Goal: Transaction & Acquisition: Download file/media

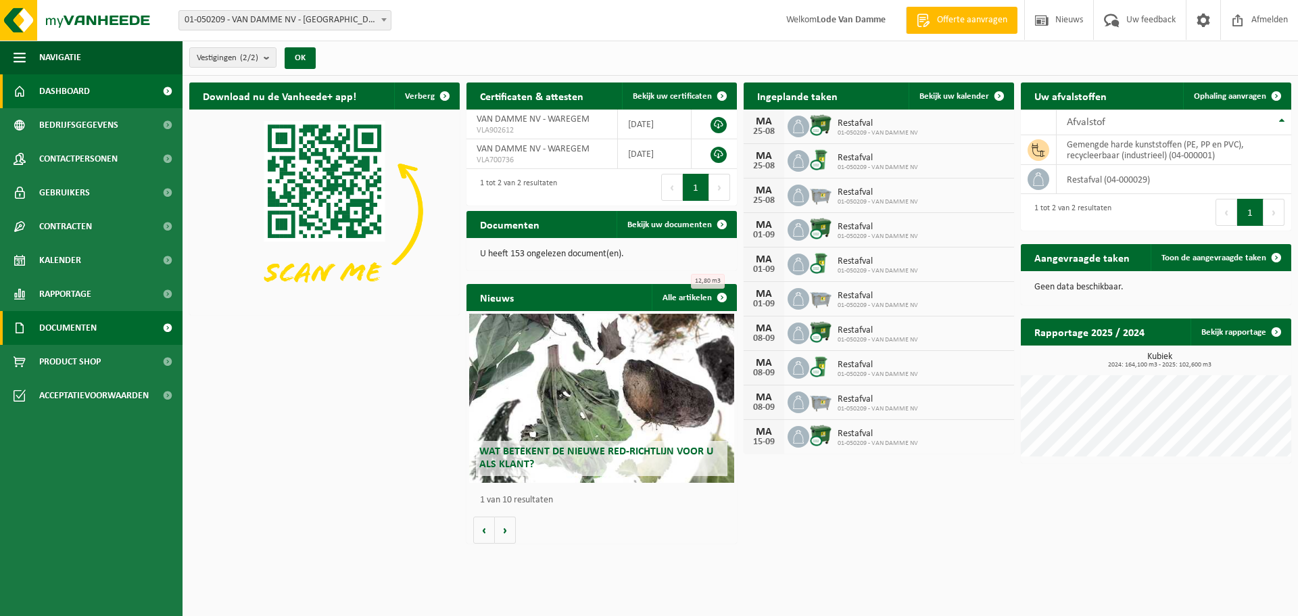
click at [85, 325] on span "Documenten" at bounding box center [67, 328] width 57 height 34
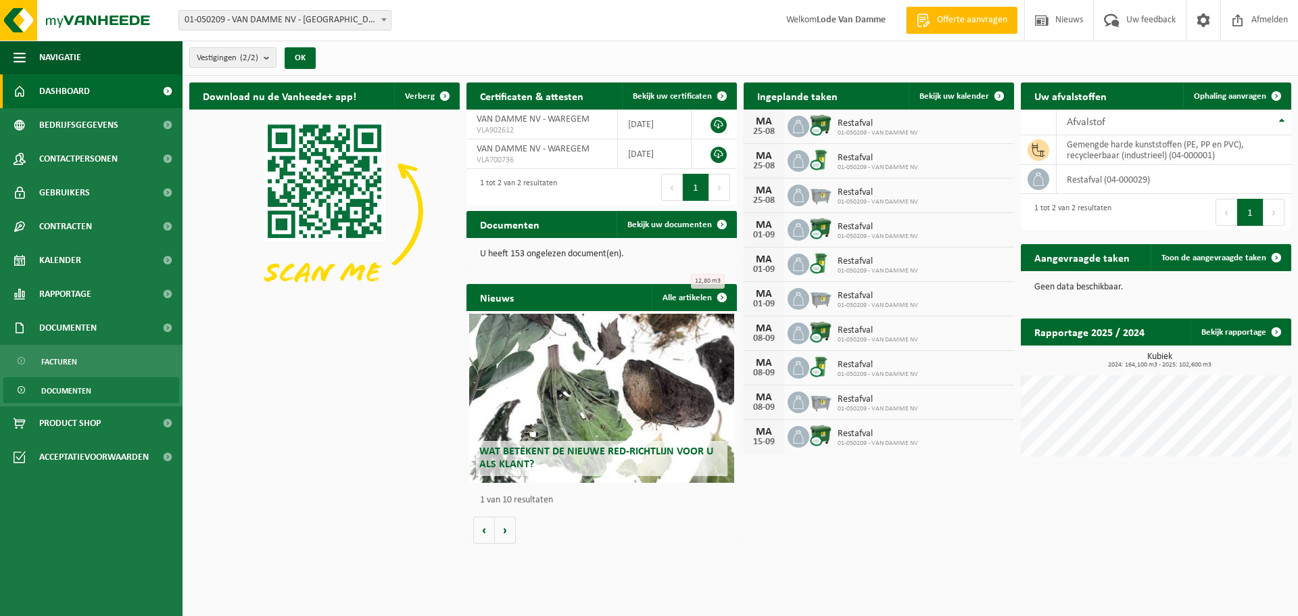
click at [77, 384] on span "Documenten" at bounding box center [66, 391] width 50 height 26
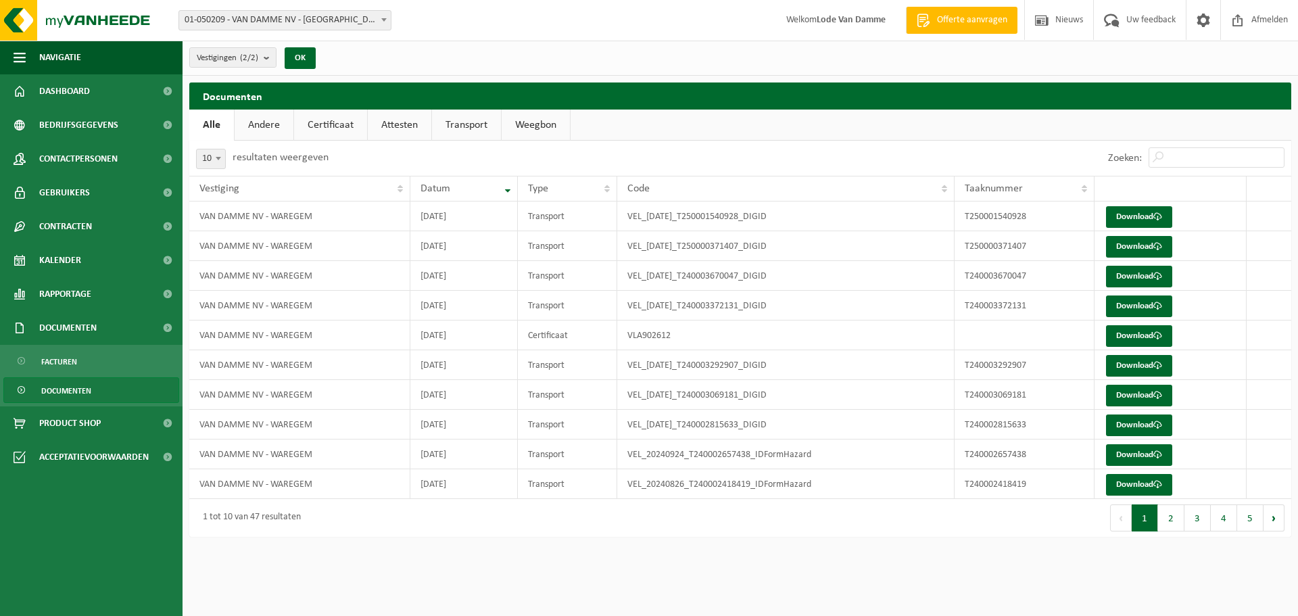
click at [1164, 516] on button "2" at bounding box center [1171, 517] width 26 height 27
click at [263, 331] on td "VAN DAMME NV - WAREGEM" at bounding box center [299, 336] width 221 height 30
click at [1132, 338] on link "Download" at bounding box center [1139, 336] width 66 height 22
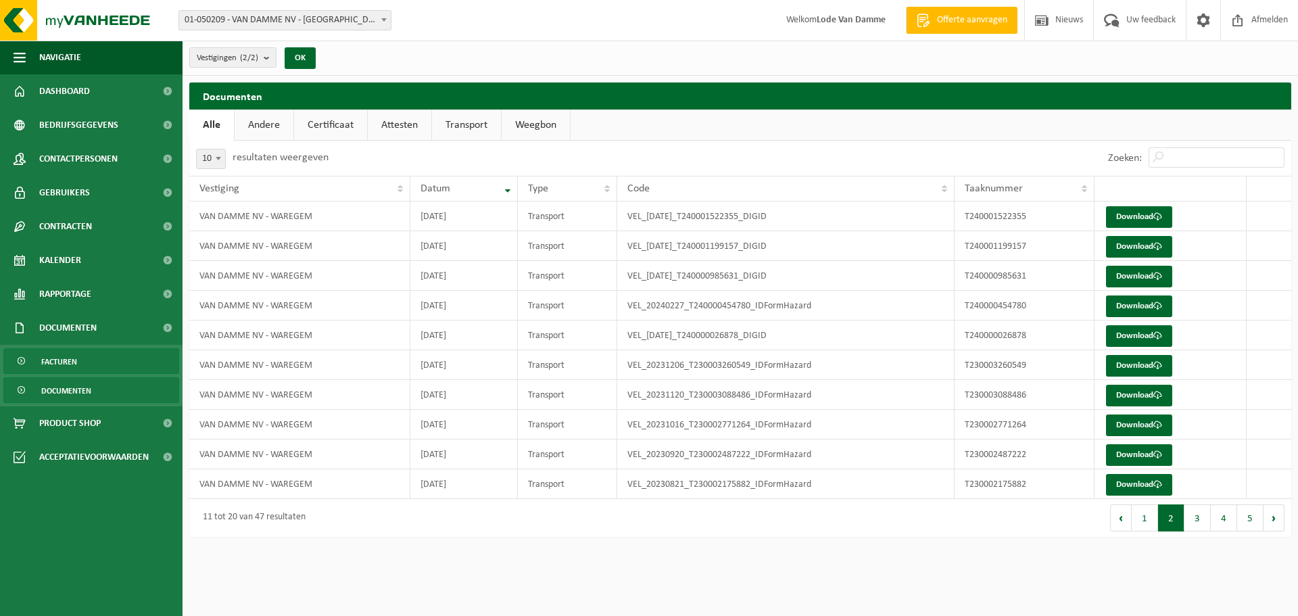
click at [62, 359] on span "Facturen" at bounding box center [59, 362] width 36 height 26
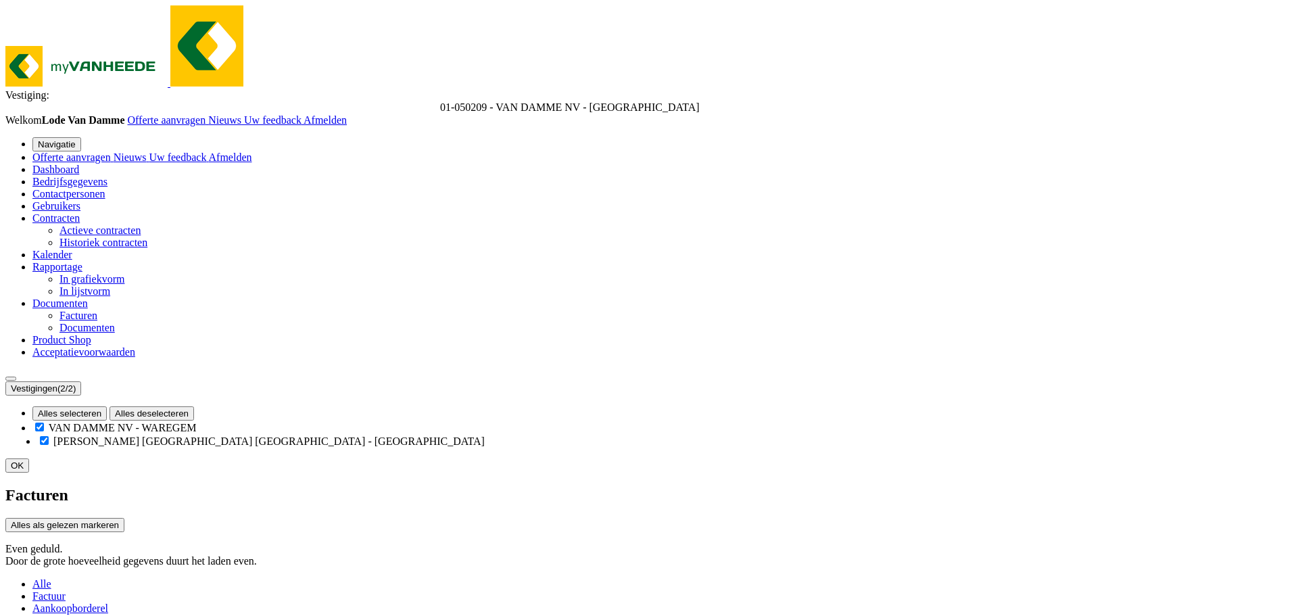
click at [76, 333] on span "Documenten" at bounding box center [87, 327] width 55 height 11
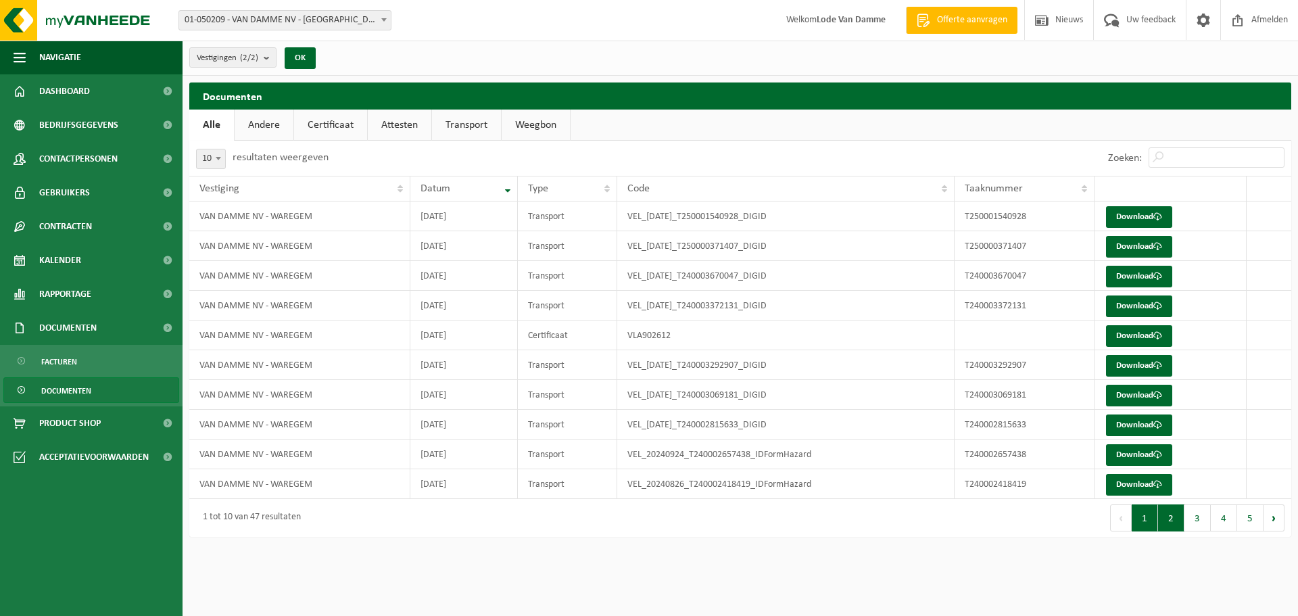
click at [1166, 516] on button "2" at bounding box center [1171, 517] width 26 height 27
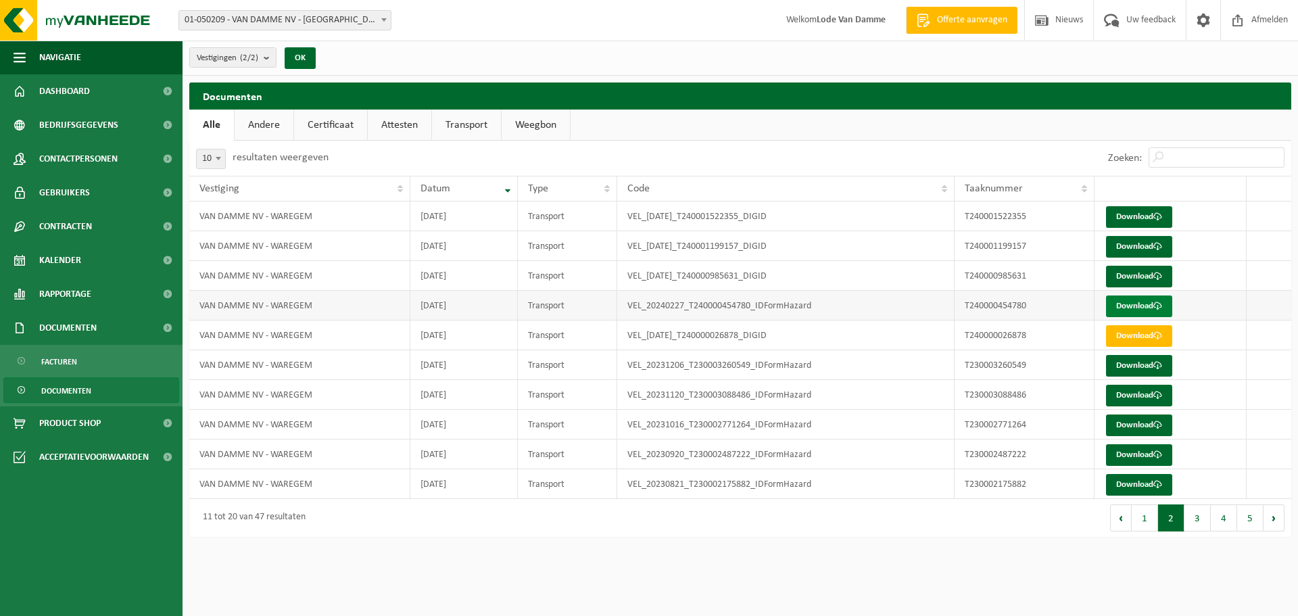
click at [1154, 302] on link "Download" at bounding box center [1139, 306] width 66 height 22
click at [72, 360] on span "Facturen" at bounding box center [59, 362] width 36 height 26
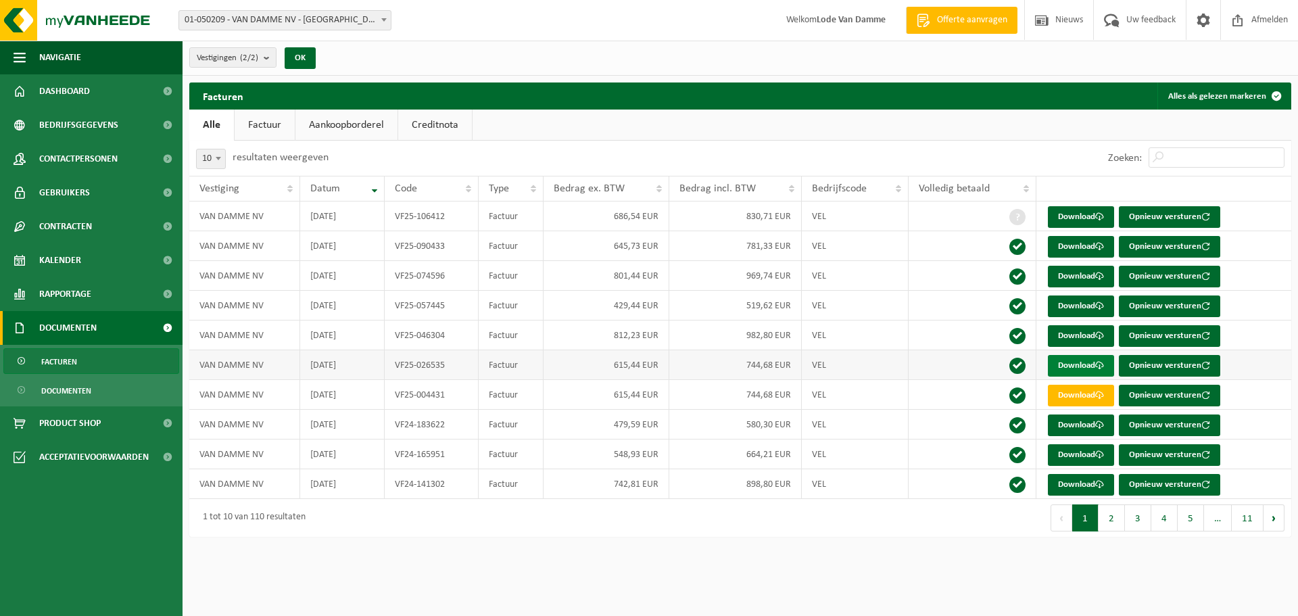
click at [1097, 368] on span at bounding box center [1099, 365] width 9 height 9
click at [56, 392] on span "Documenten" at bounding box center [66, 391] width 50 height 26
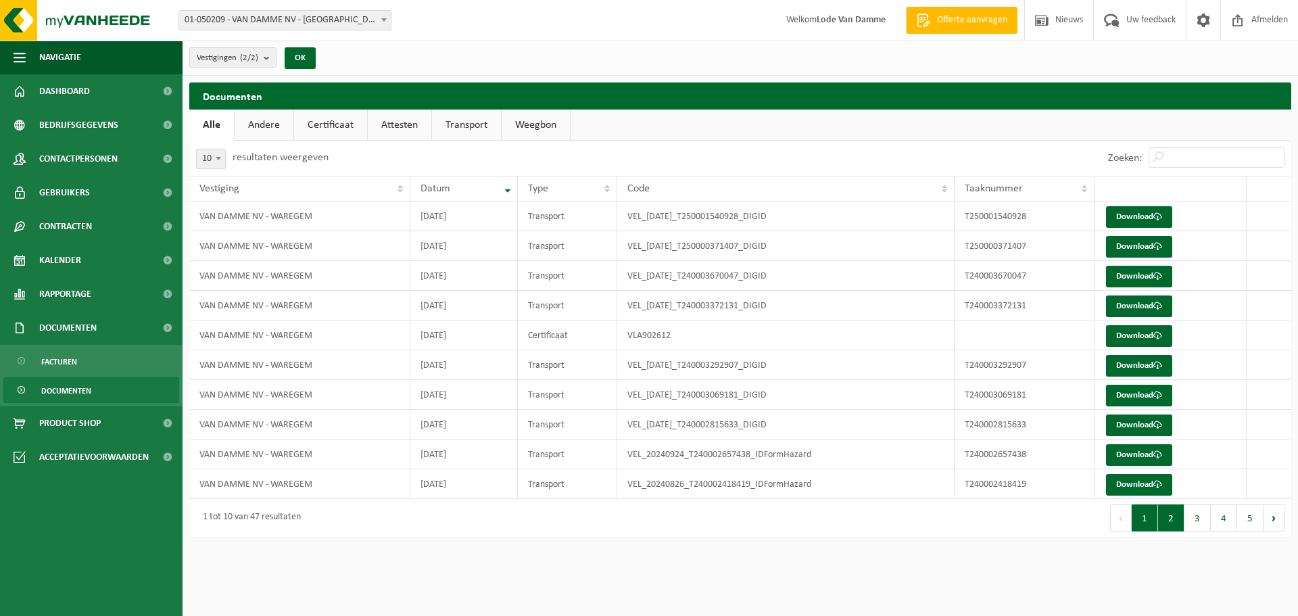
click at [1173, 515] on button "2" at bounding box center [1171, 517] width 26 height 27
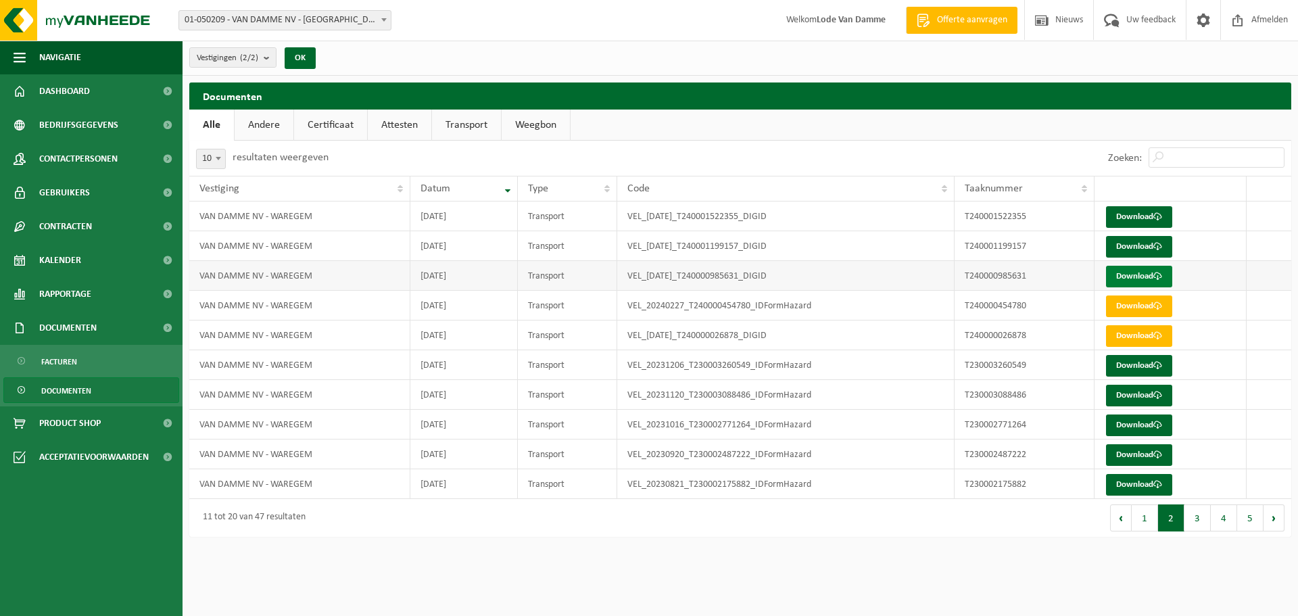
click at [1172, 277] on link "Download" at bounding box center [1139, 277] width 66 height 22
click at [68, 359] on span "Facturen" at bounding box center [59, 362] width 36 height 26
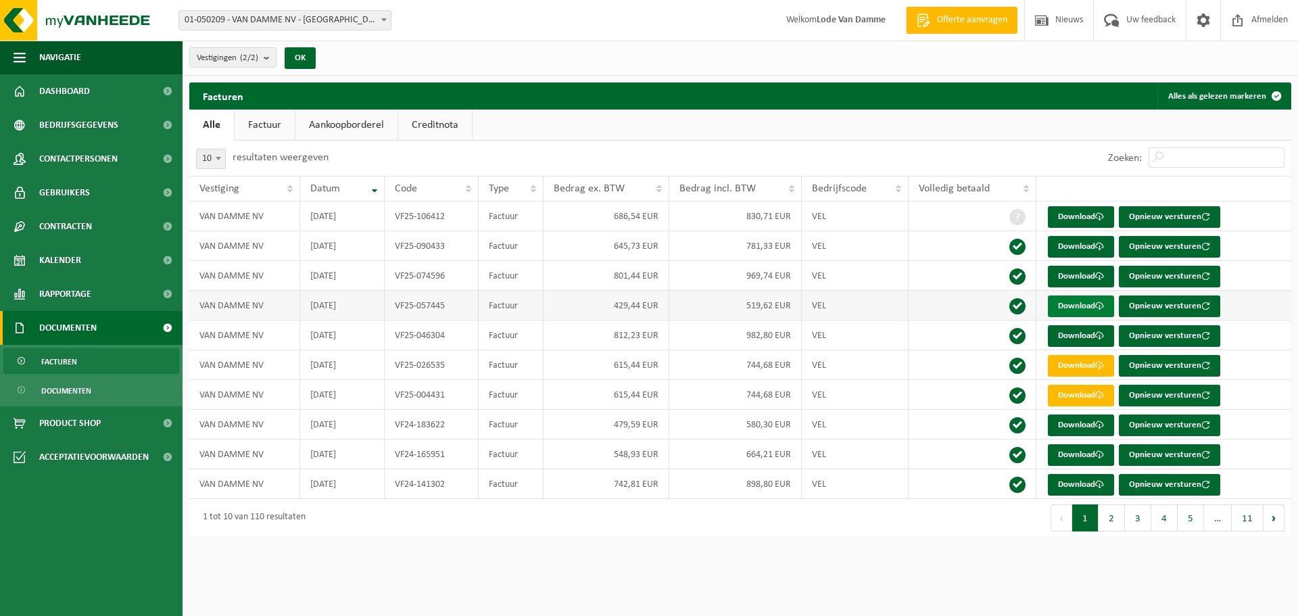
click at [1084, 304] on link "Download" at bounding box center [1081, 306] width 66 height 22
click at [1079, 275] on link "Download" at bounding box center [1081, 277] width 66 height 22
click at [1117, 516] on button "2" at bounding box center [1112, 517] width 26 height 27
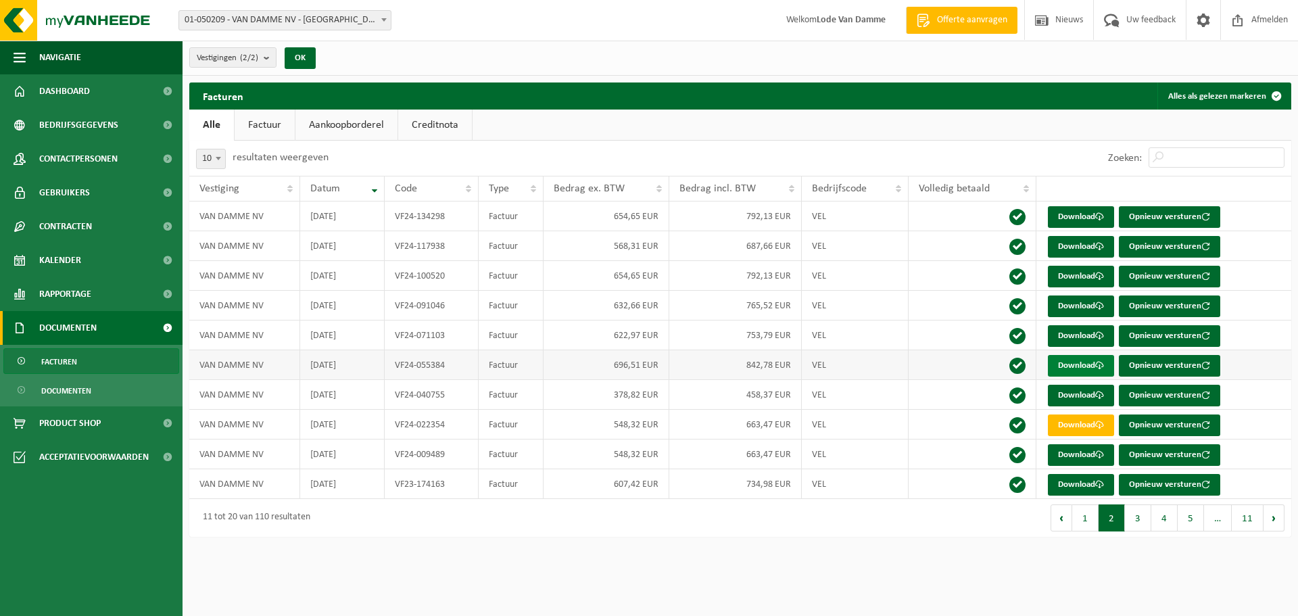
click at [1068, 364] on link "Download" at bounding box center [1081, 366] width 66 height 22
click at [64, 391] on span "Documenten" at bounding box center [66, 391] width 50 height 26
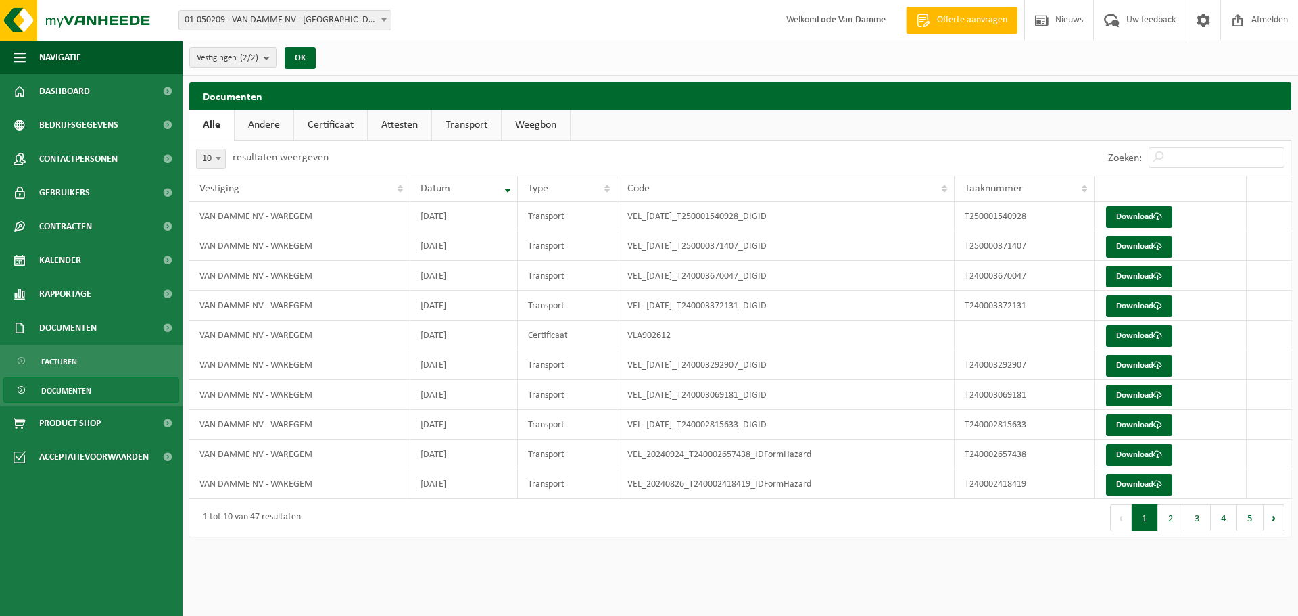
click at [1171, 521] on button "2" at bounding box center [1171, 517] width 26 height 27
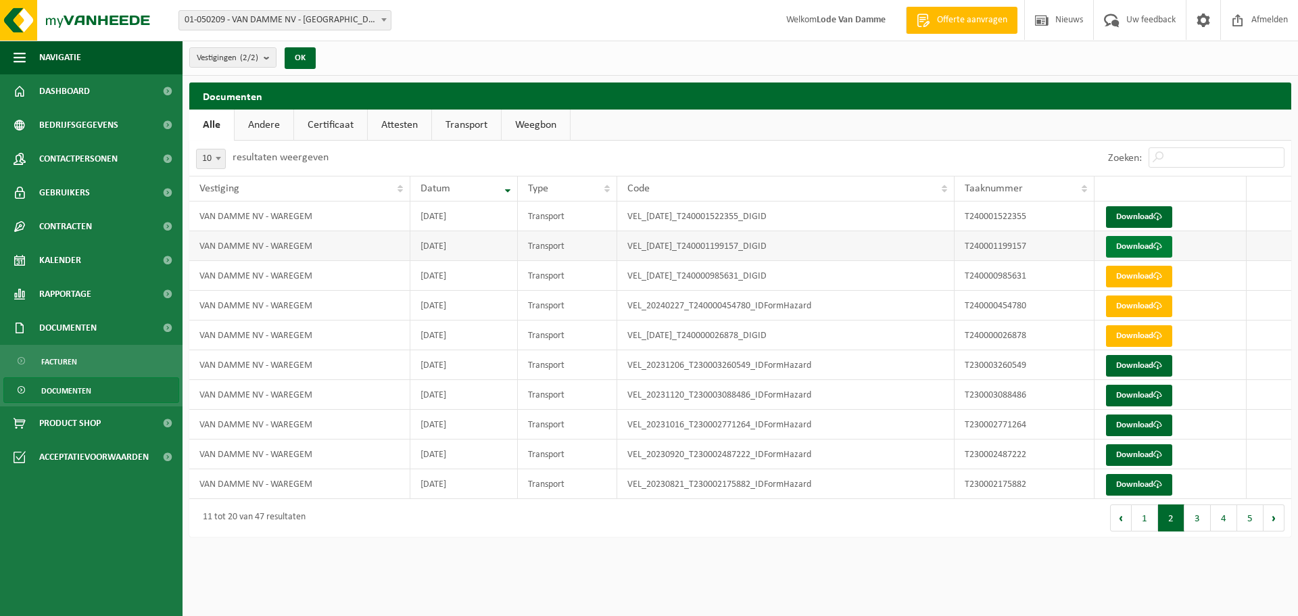
click at [1143, 252] on link "Download" at bounding box center [1139, 247] width 66 height 22
click at [74, 358] on span "Facturen" at bounding box center [59, 362] width 36 height 26
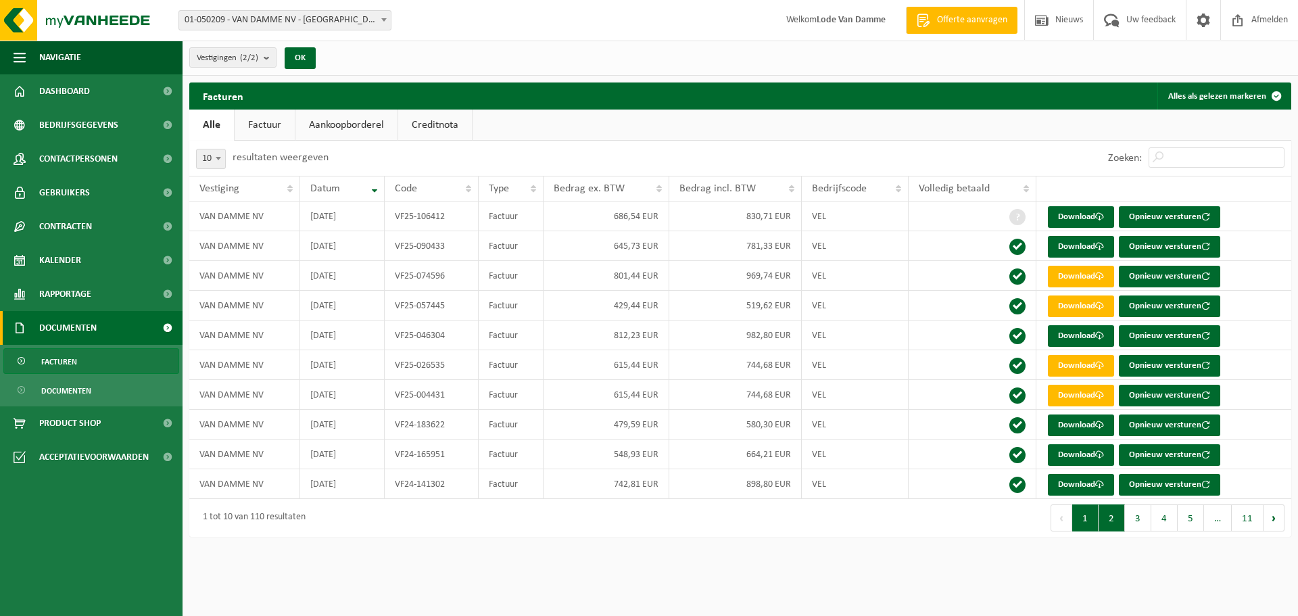
click at [1114, 511] on button "2" at bounding box center [1112, 517] width 26 height 27
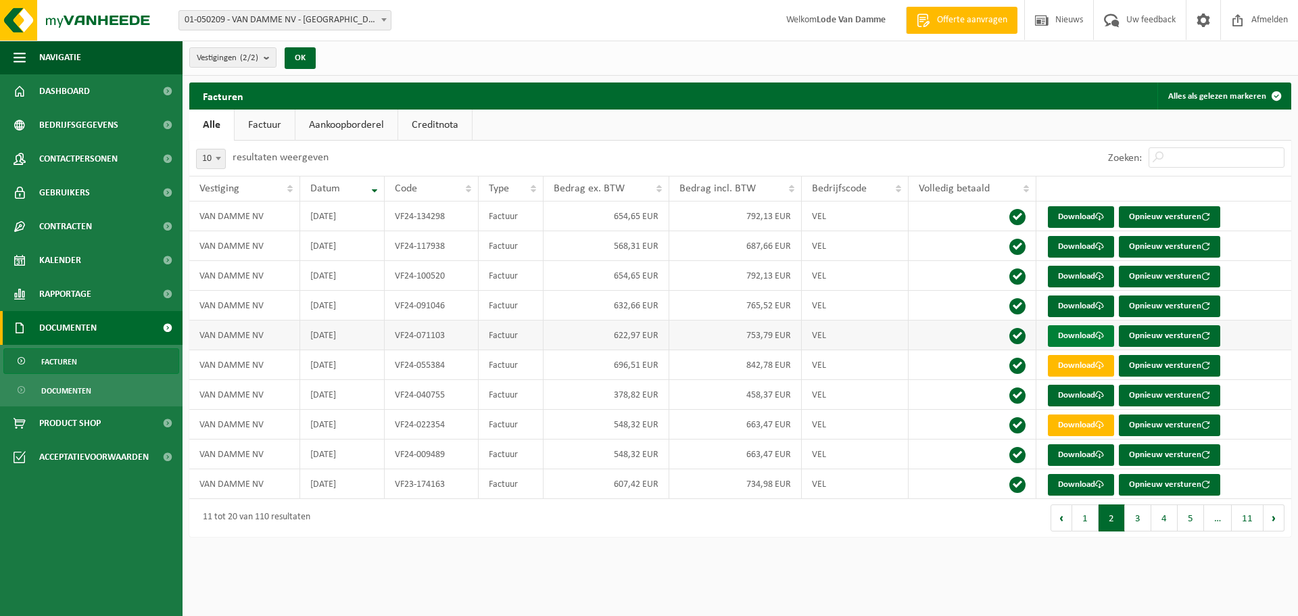
click at [1078, 335] on link "Download" at bounding box center [1081, 336] width 66 height 22
click at [55, 395] on span "Documenten" at bounding box center [66, 391] width 50 height 26
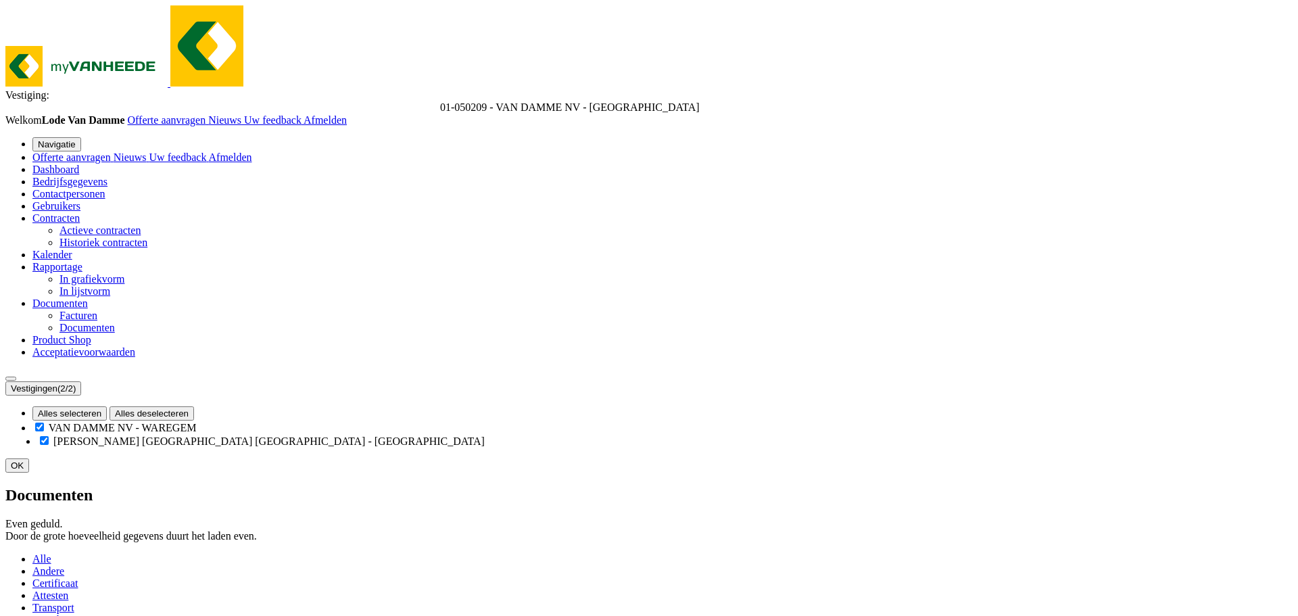
click at [64, 321] on span "Facturen" at bounding box center [79, 315] width 38 height 11
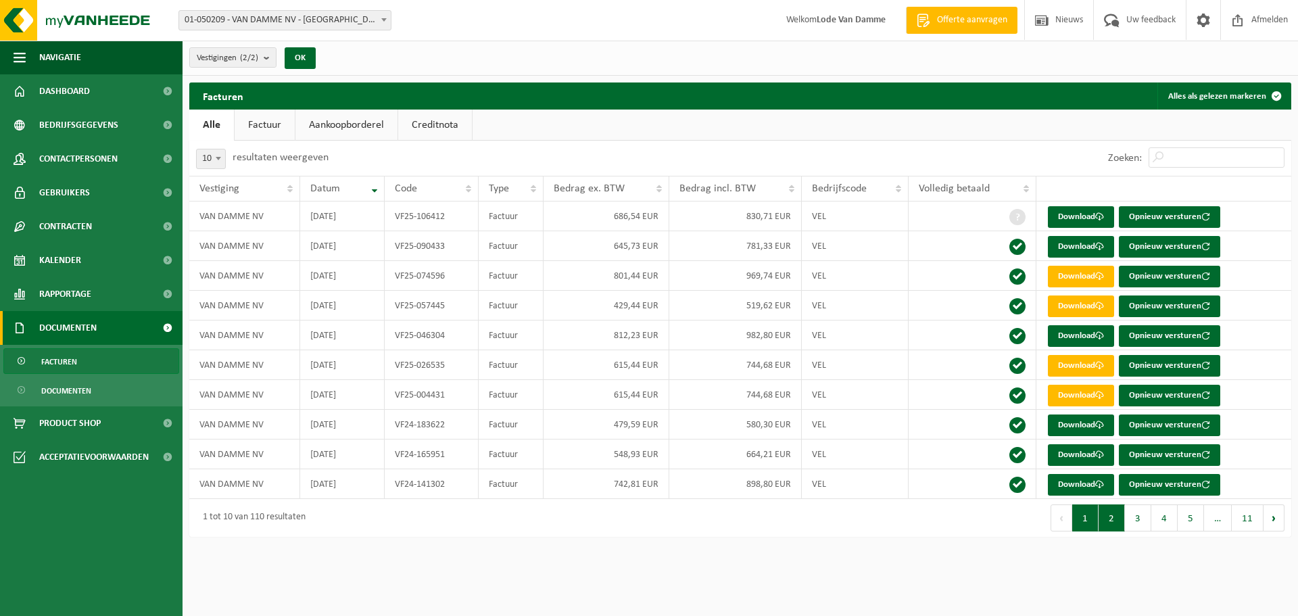
click at [1111, 519] on button "2" at bounding box center [1112, 517] width 26 height 27
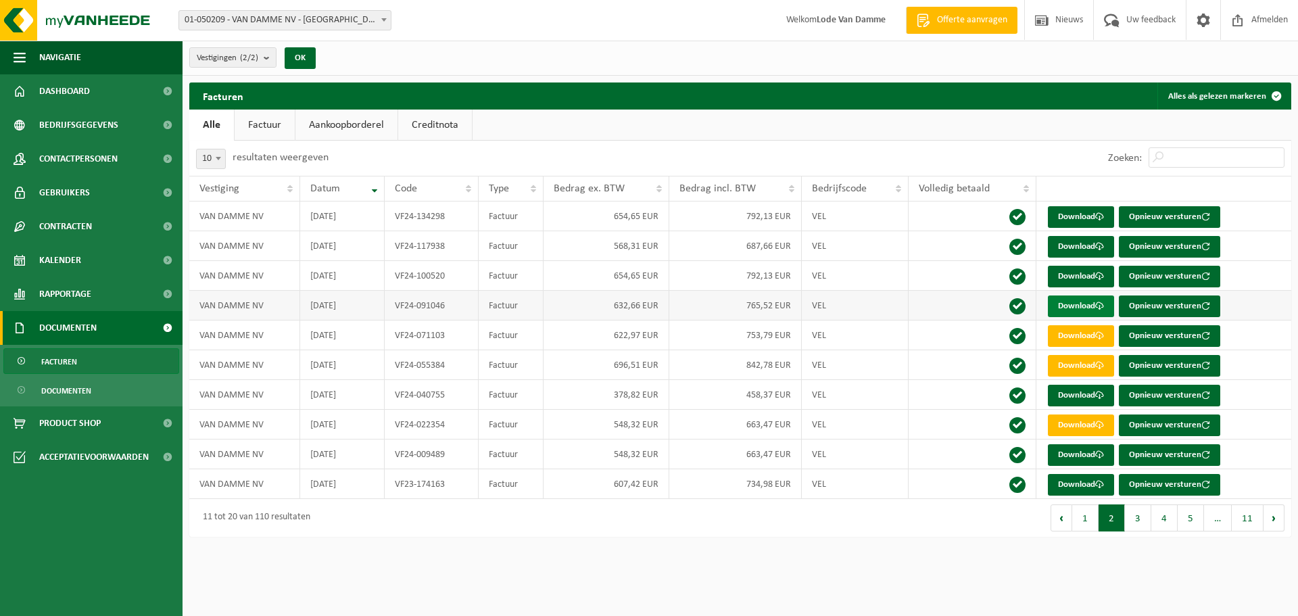
click at [1078, 310] on link "Download" at bounding box center [1081, 306] width 66 height 22
click at [83, 389] on span "Documenten" at bounding box center [66, 391] width 50 height 26
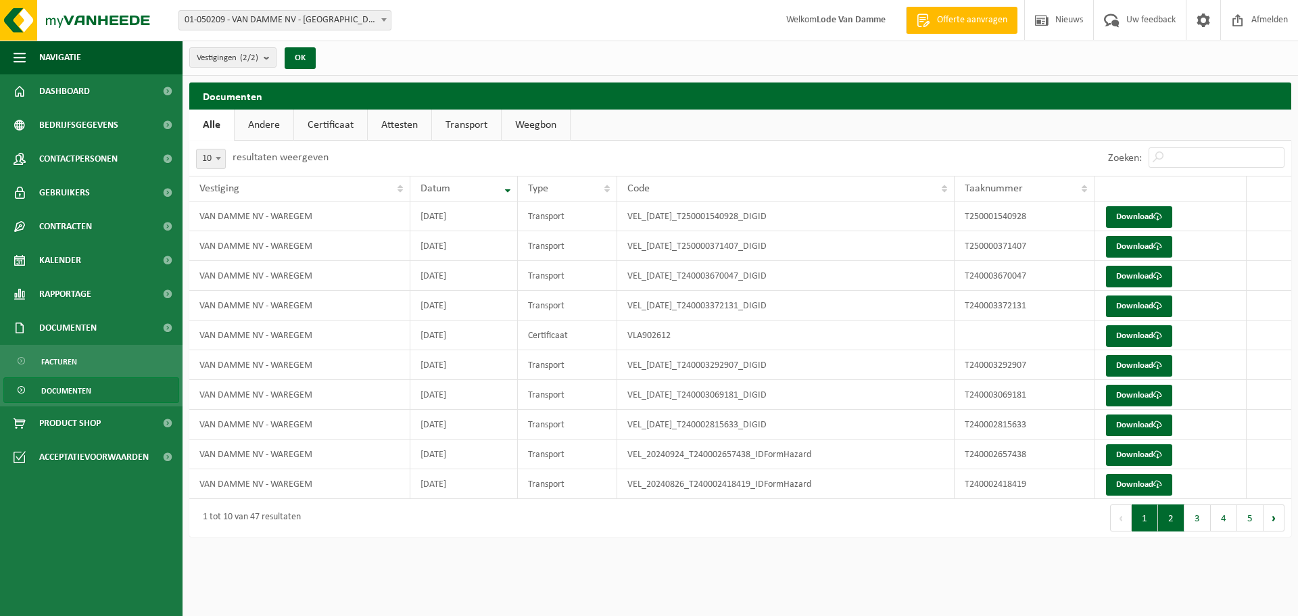
click at [1173, 526] on button "2" at bounding box center [1171, 517] width 26 height 27
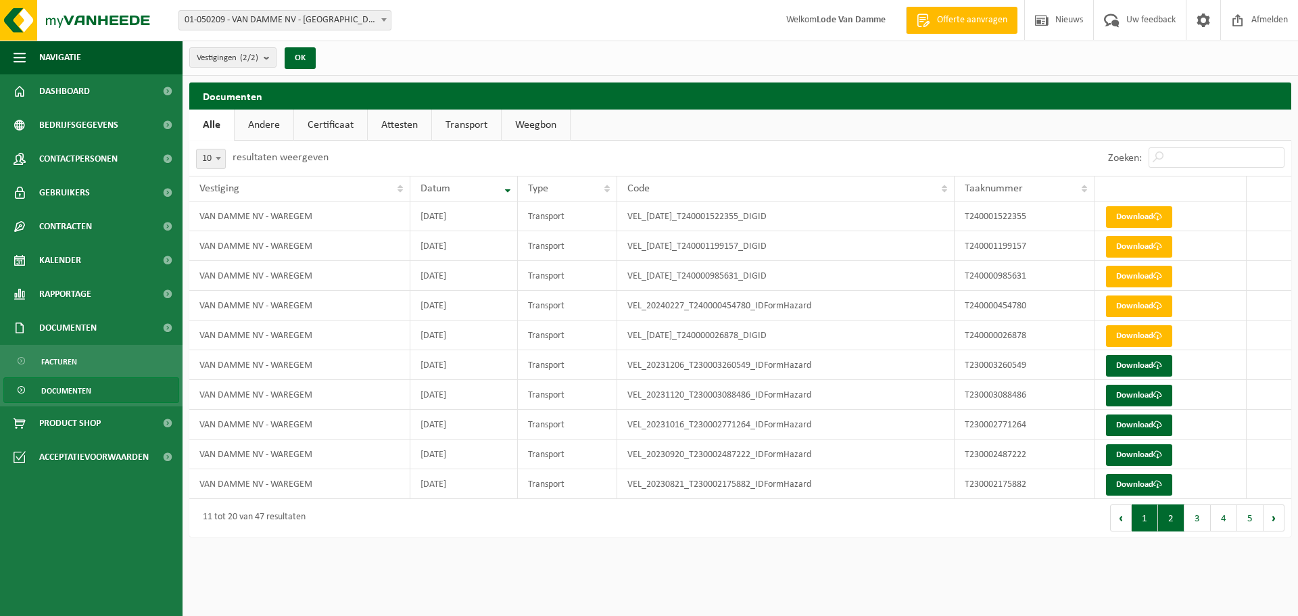
click at [1145, 519] on button "1" at bounding box center [1145, 517] width 26 height 27
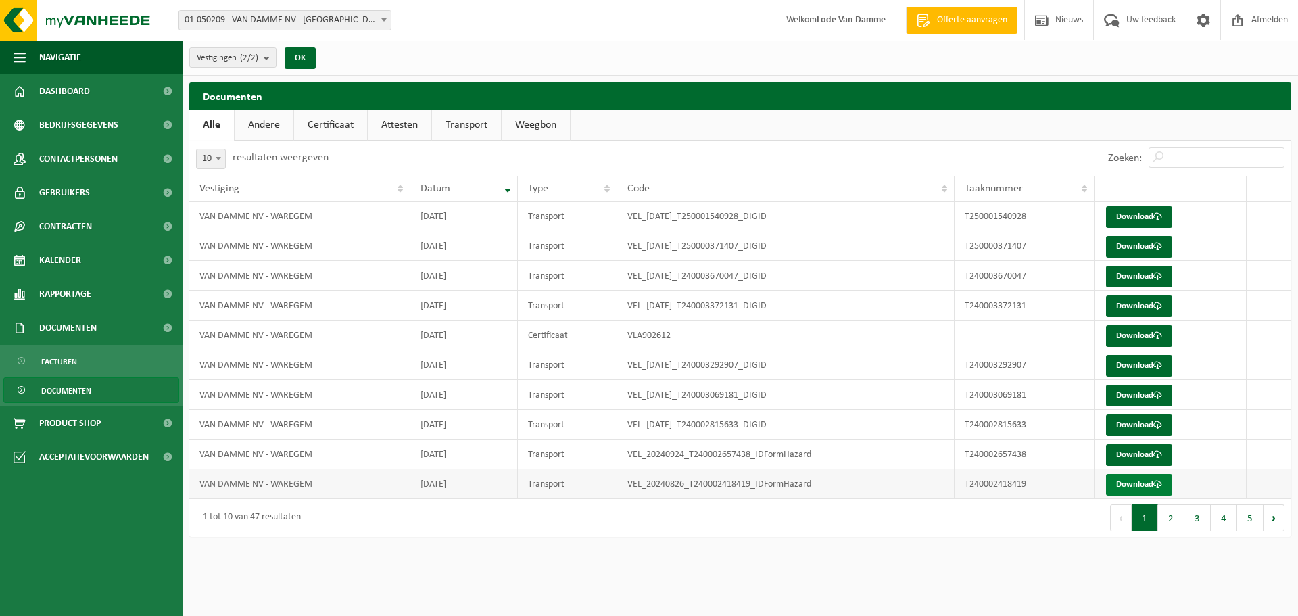
click at [1158, 488] on span at bounding box center [1158, 484] width 9 height 9
click at [64, 360] on span "Facturen" at bounding box center [59, 362] width 36 height 26
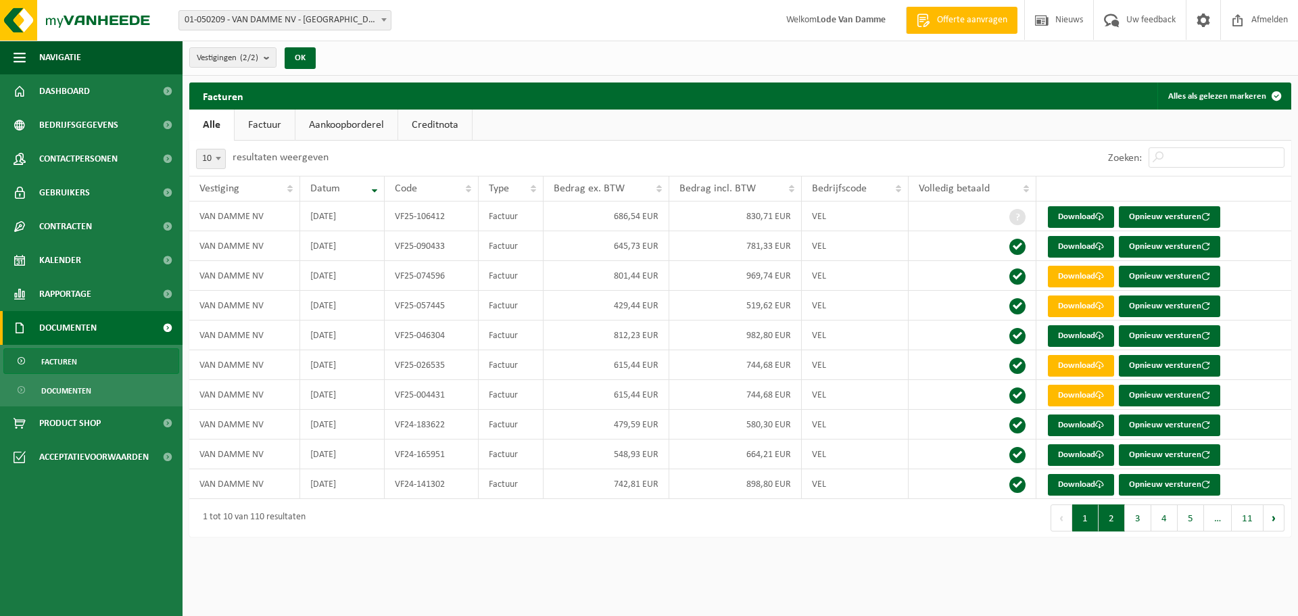
click at [1116, 521] on button "2" at bounding box center [1112, 517] width 26 height 27
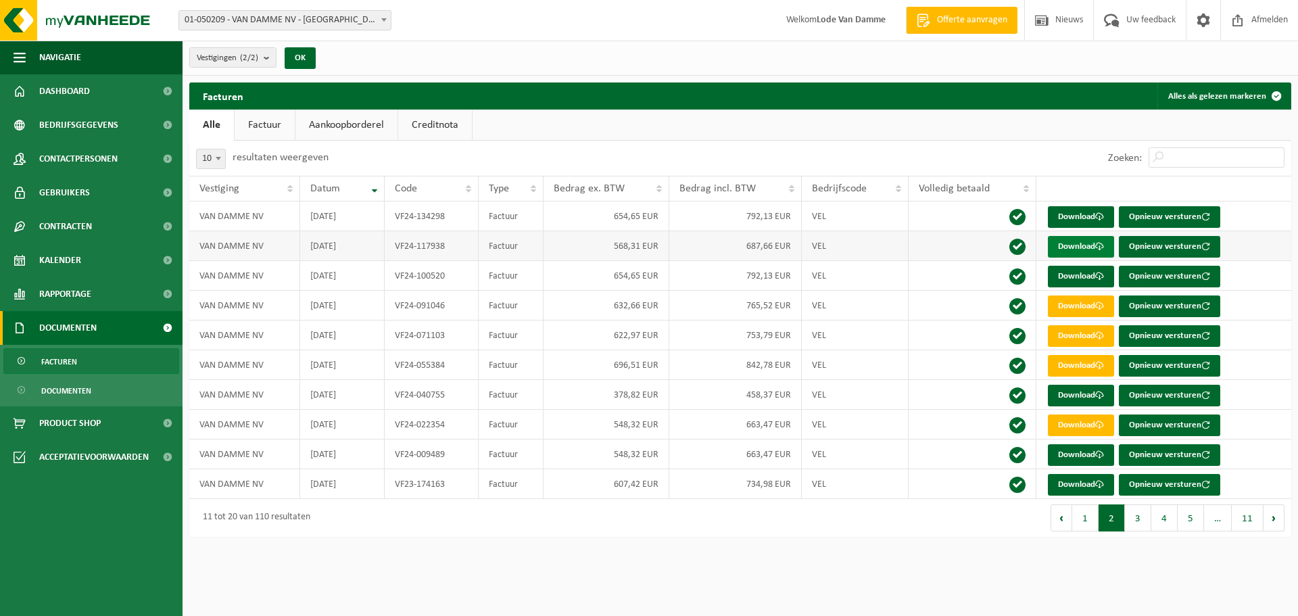
click at [1073, 252] on link "Download" at bounding box center [1081, 247] width 66 height 22
click at [45, 390] on span "Documenten" at bounding box center [66, 391] width 50 height 26
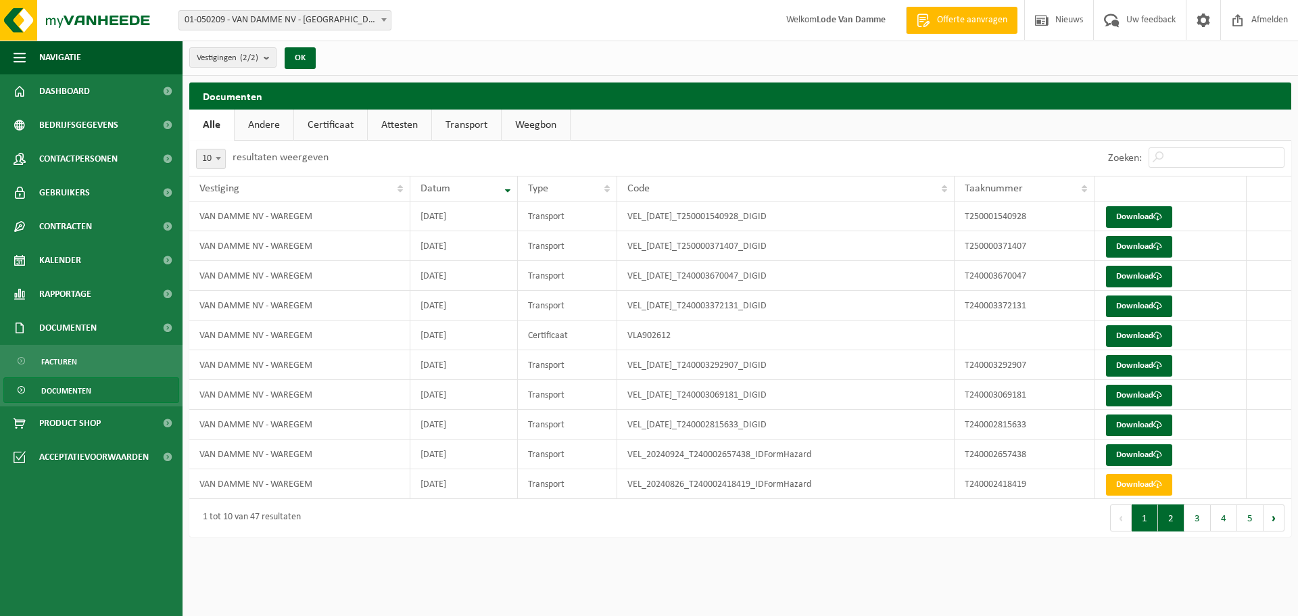
click at [1161, 516] on button "2" at bounding box center [1171, 517] width 26 height 27
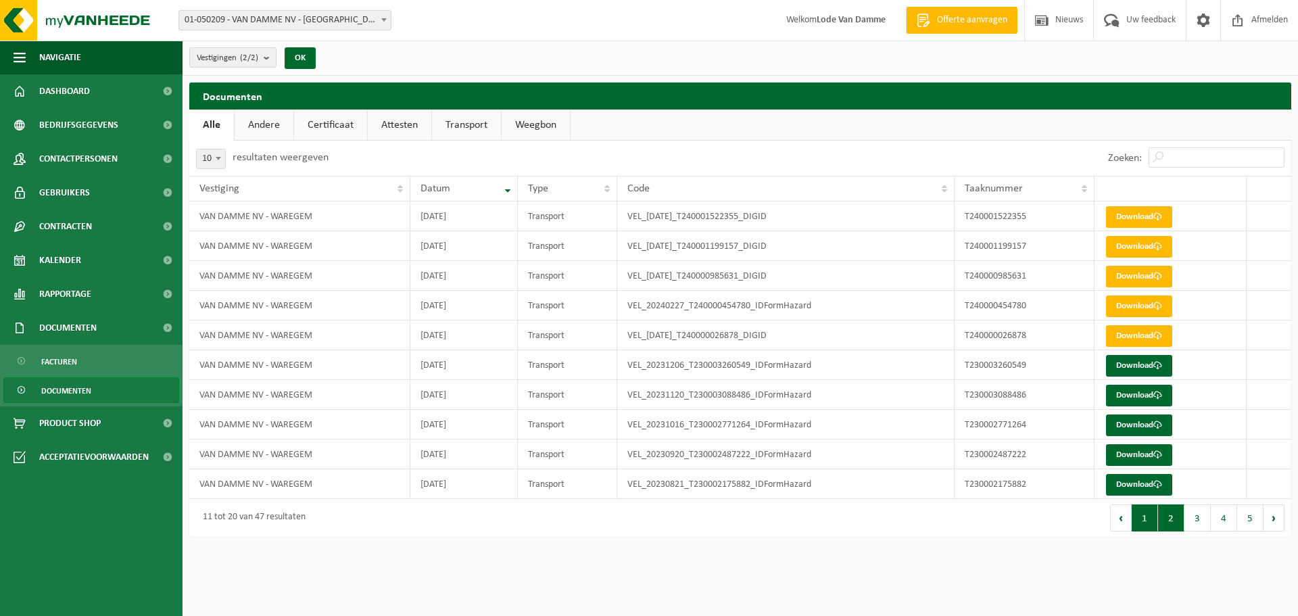
click at [1147, 520] on button "1" at bounding box center [1145, 517] width 26 height 27
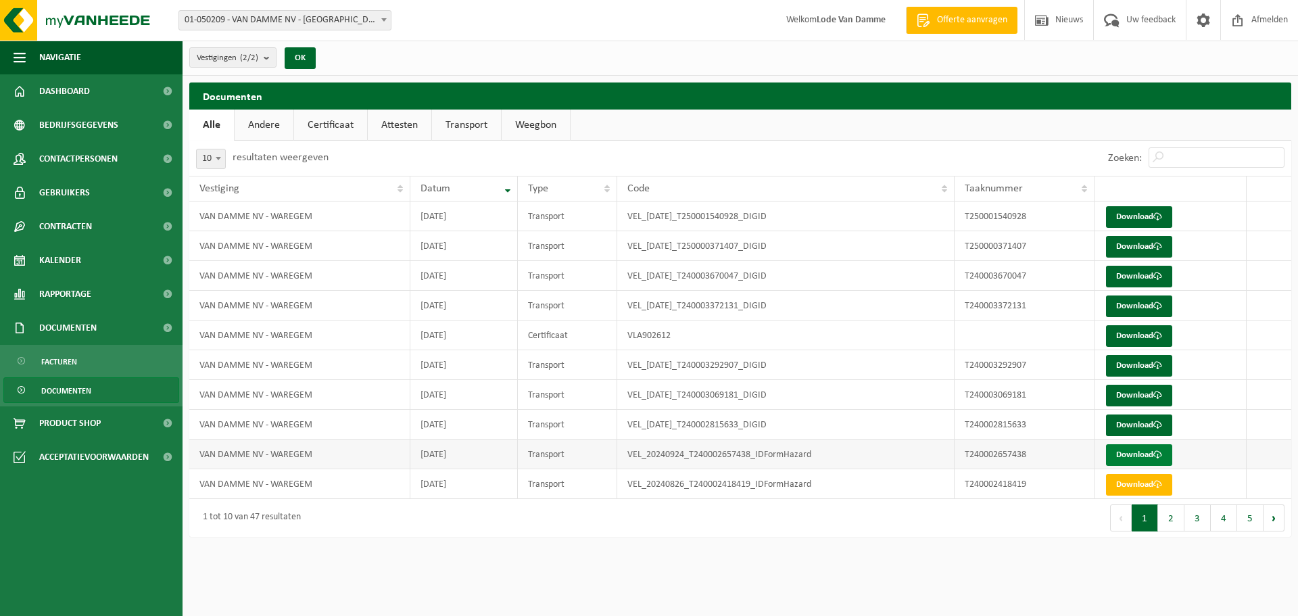
click at [1135, 456] on link "Download" at bounding box center [1139, 455] width 66 height 22
click at [75, 358] on span "Facturen" at bounding box center [59, 362] width 36 height 26
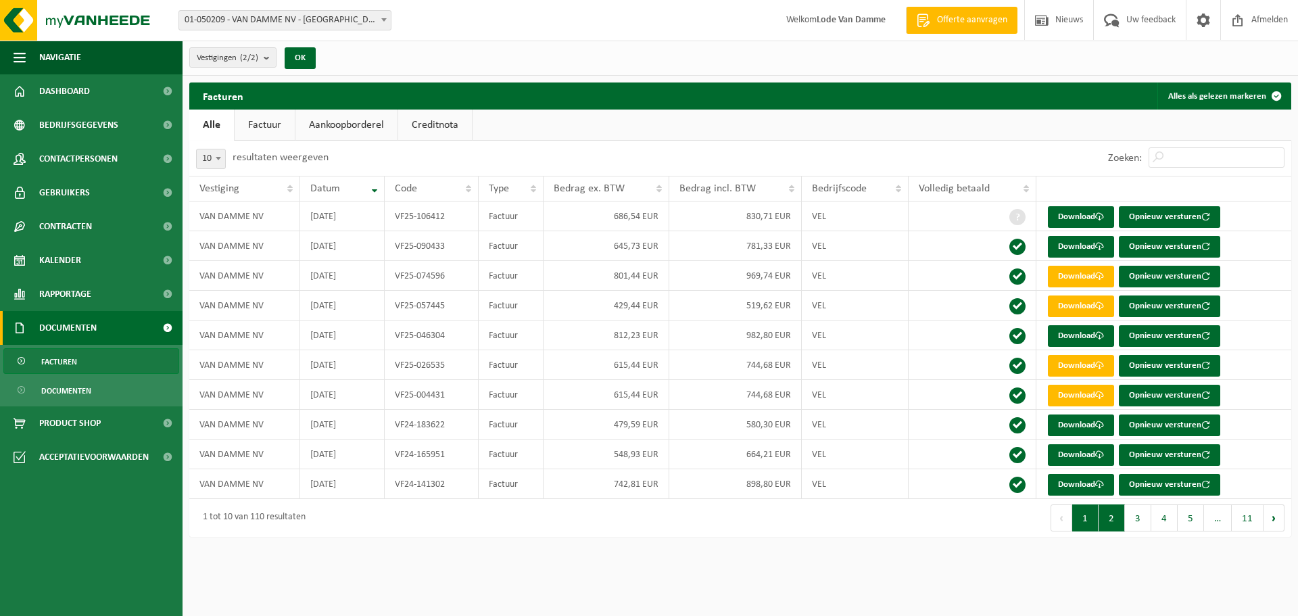
click at [1104, 516] on button "2" at bounding box center [1112, 517] width 26 height 27
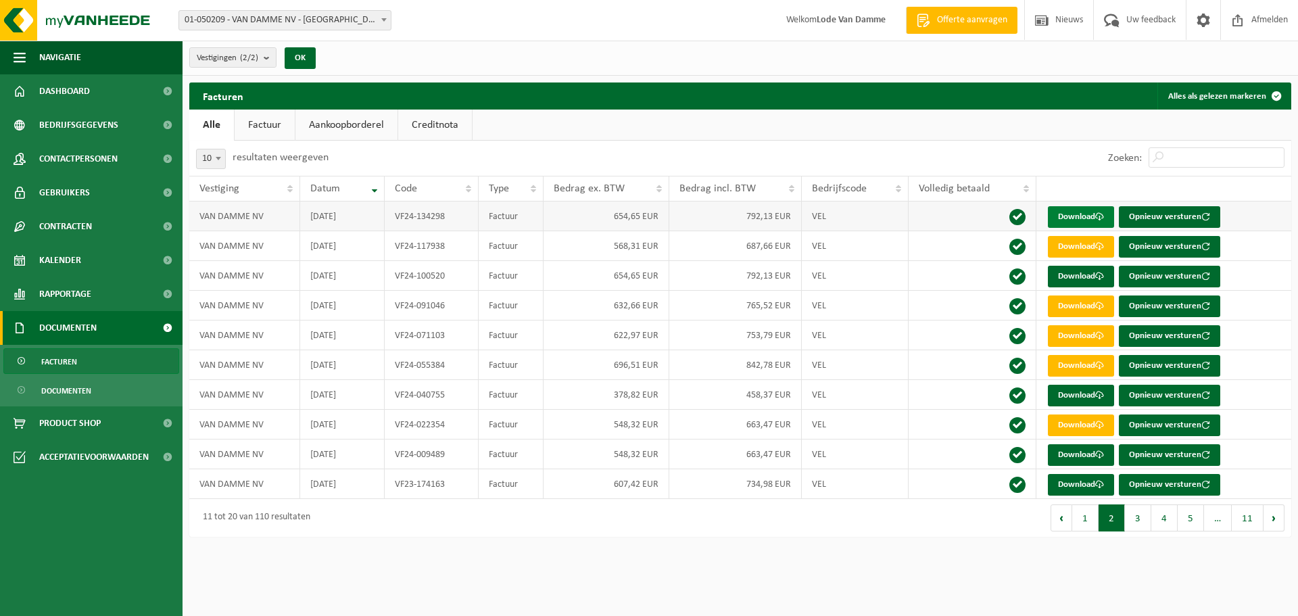
click at [1060, 216] on link "Download" at bounding box center [1081, 217] width 66 height 22
click at [97, 394] on link "Documenten" at bounding box center [91, 390] width 176 height 26
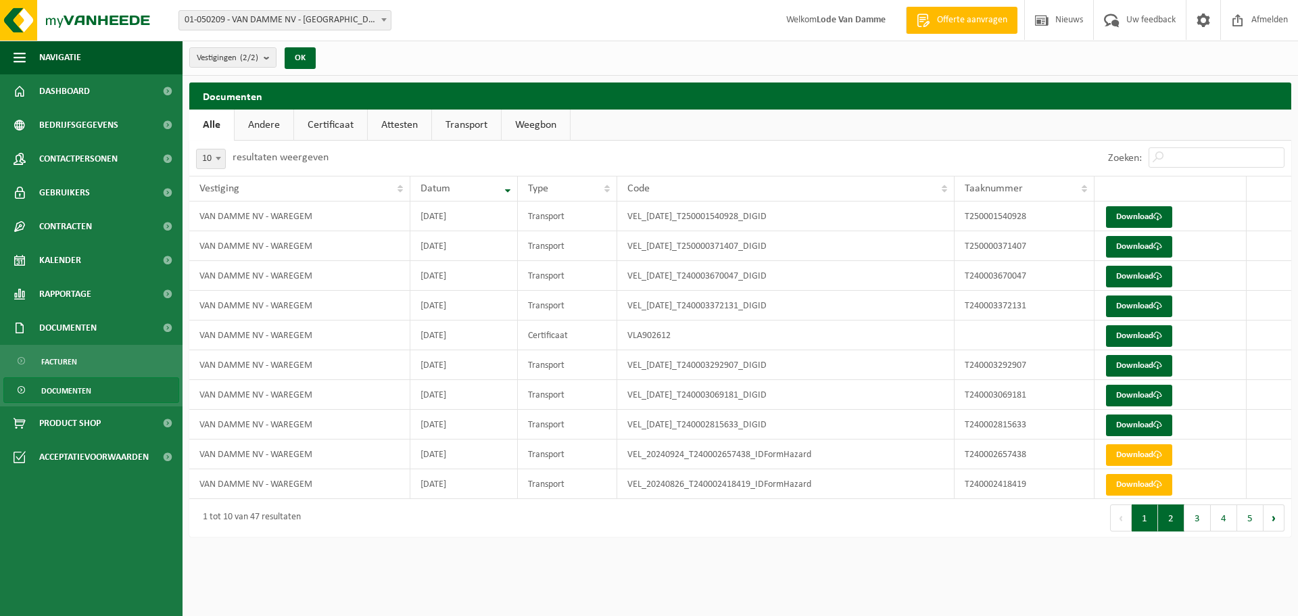
click at [1164, 519] on button "2" at bounding box center [1171, 517] width 26 height 27
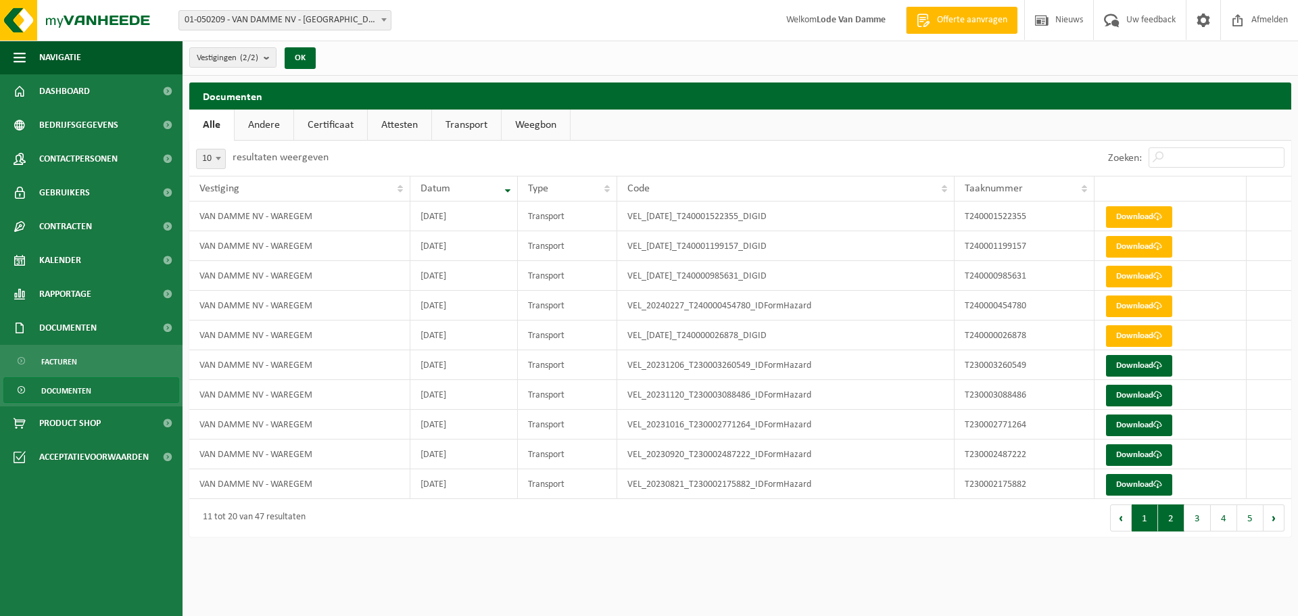
click at [1149, 522] on button "1" at bounding box center [1145, 517] width 26 height 27
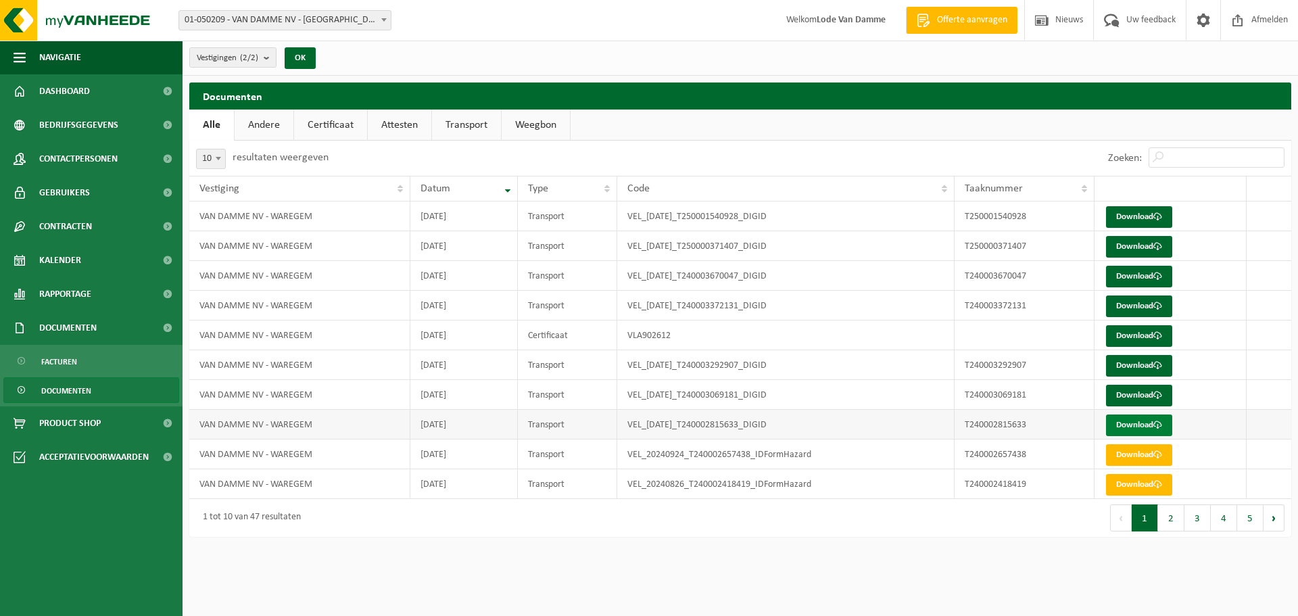
click at [1142, 424] on link "Download" at bounding box center [1139, 425] width 66 height 22
click at [76, 360] on span "Facturen" at bounding box center [59, 362] width 36 height 26
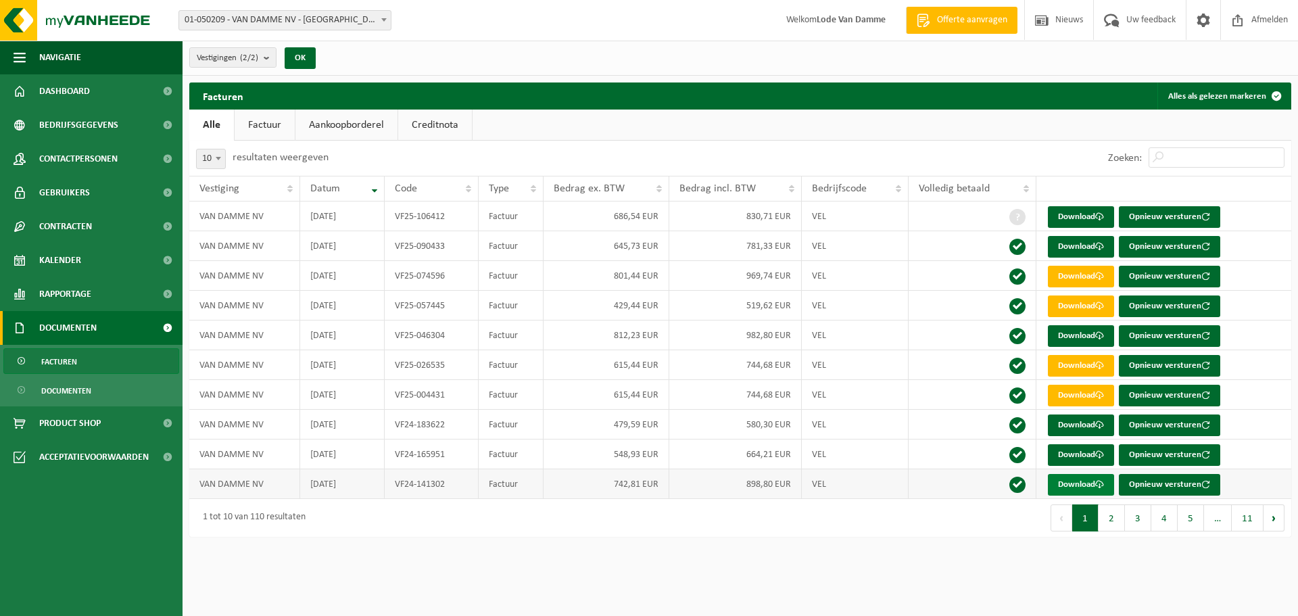
click at [1070, 482] on link "Download" at bounding box center [1081, 485] width 66 height 22
click at [36, 393] on link "Documenten" at bounding box center [91, 390] width 176 height 26
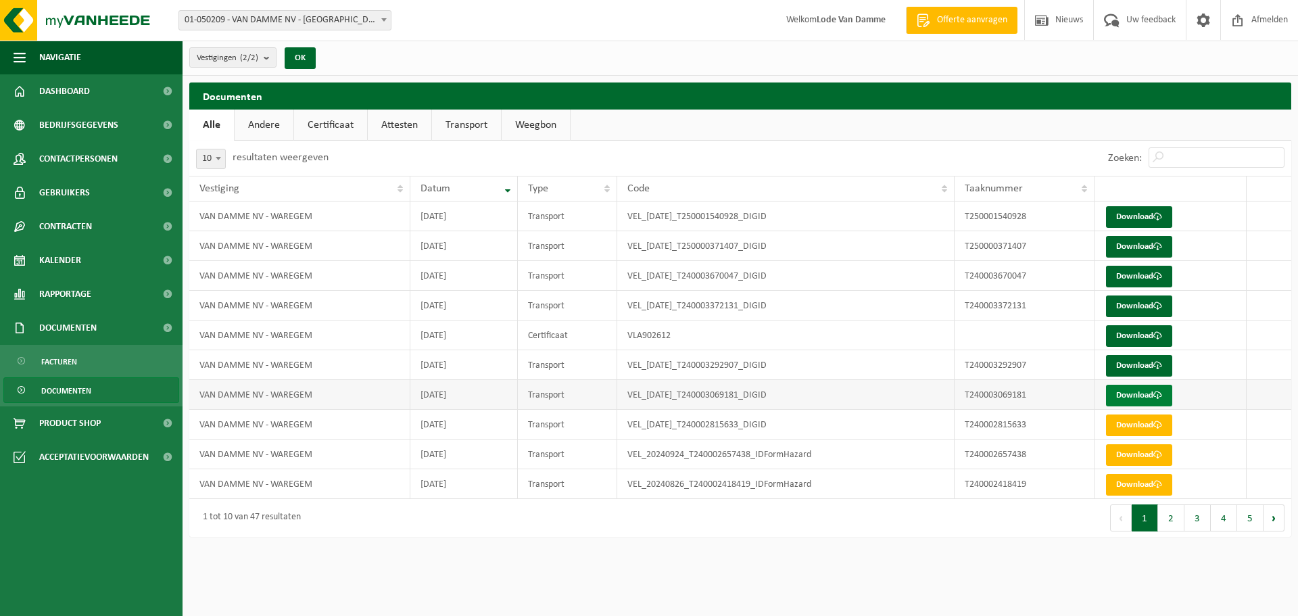
click at [1138, 392] on link "Download" at bounding box center [1139, 396] width 66 height 22
click at [82, 393] on span "Documenten" at bounding box center [66, 391] width 50 height 26
click at [1155, 364] on link "Download" at bounding box center [1139, 366] width 66 height 22
click at [98, 389] on link "Documenten" at bounding box center [91, 390] width 176 height 26
click at [70, 366] on span "Facturen" at bounding box center [59, 362] width 36 height 26
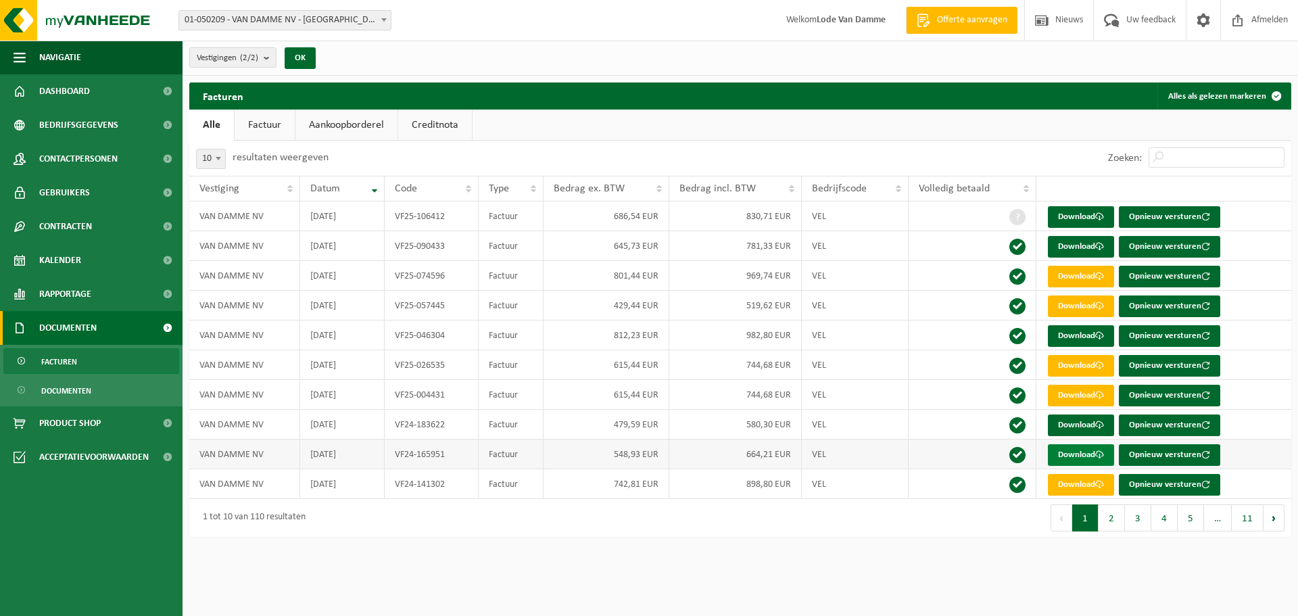
click at [1081, 454] on link "Download" at bounding box center [1081, 455] width 66 height 22
click at [33, 382] on link "Documenten" at bounding box center [91, 390] width 176 height 26
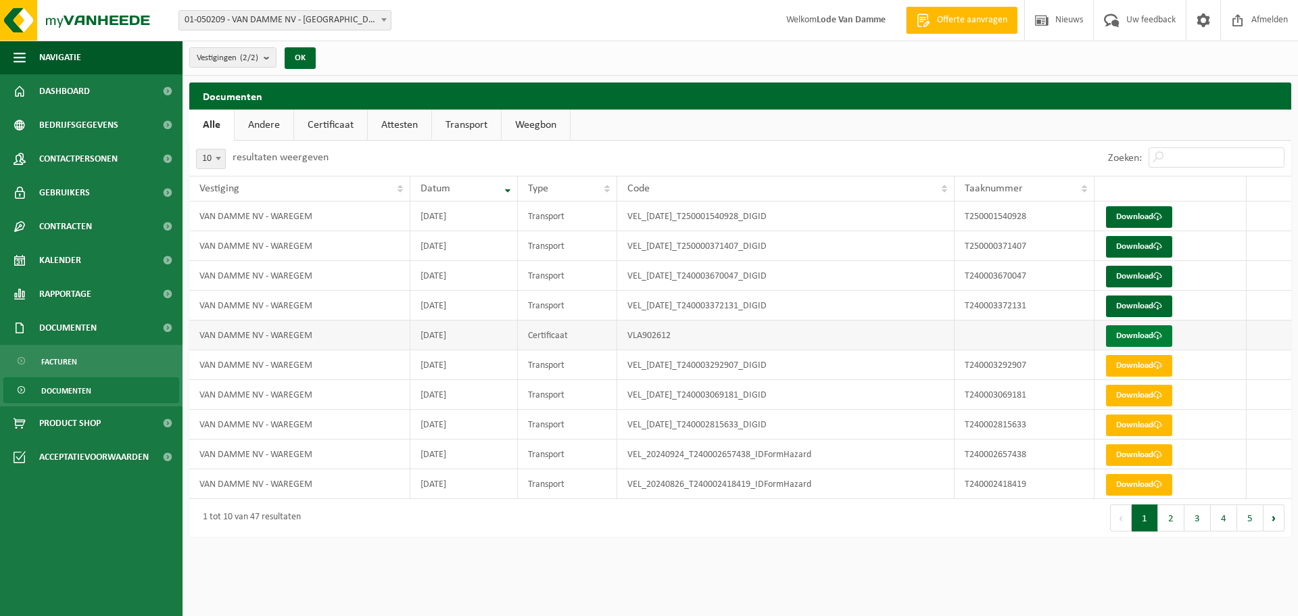
click at [1134, 334] on link "Download" at bounding box center [1139, 336] width 66 height 22
click at [1160, 306] on span at bounding box center [1158, 306] width 9 height 9
click at [78, 357] on link "Facturen" at bounding box center [91, 361] width 176 height 26
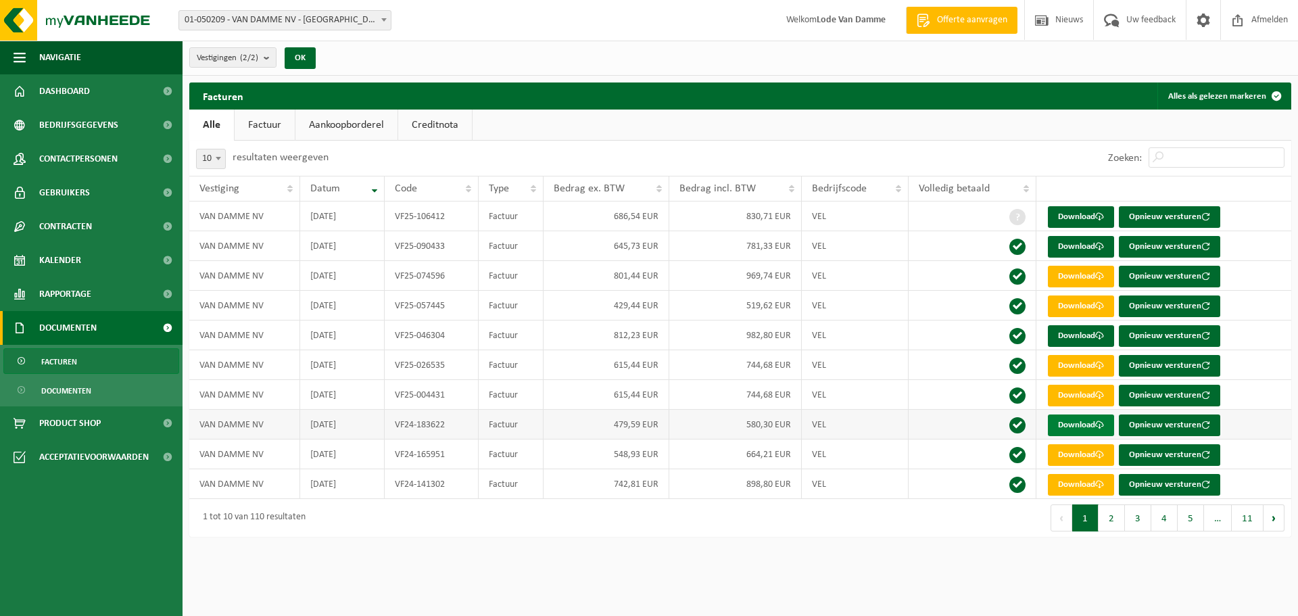
click at [1096, 423] on link "Download" at bounding box center [1081, 425] width 66 height 22
